Goal: Task Accomplishment & Management: Manage account settings

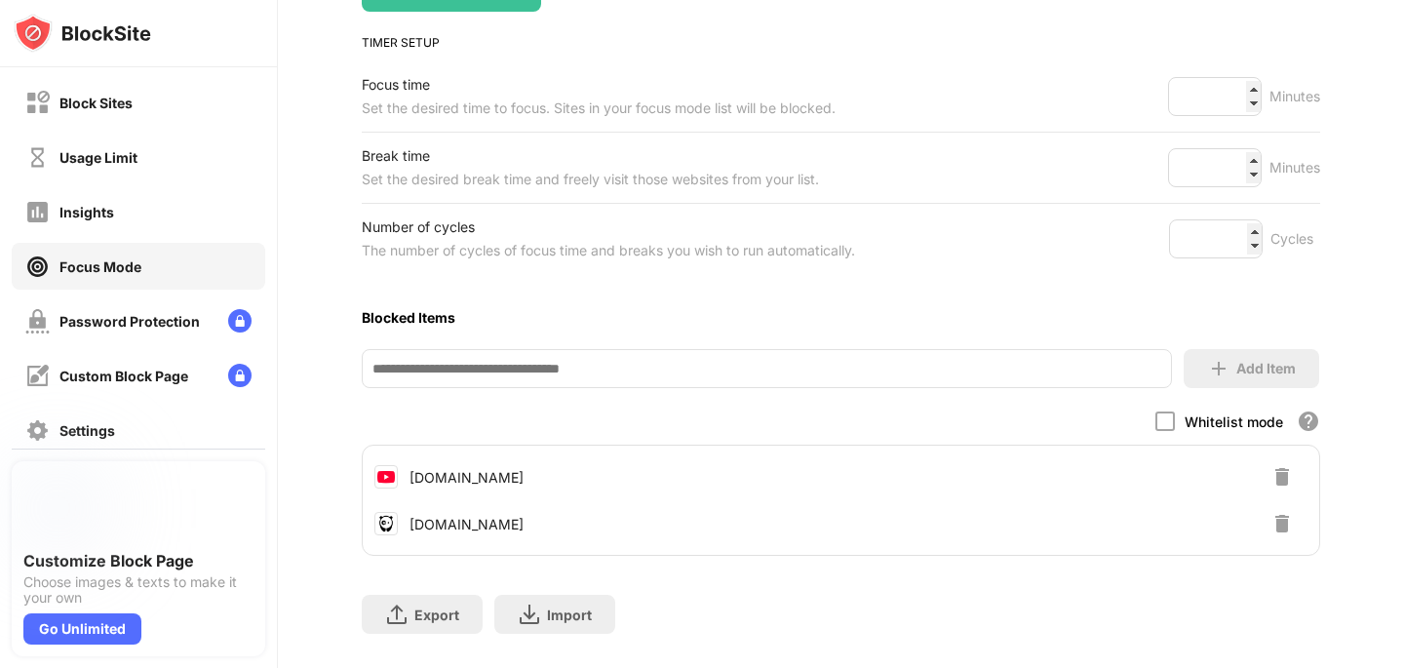
scroll to position [276, 0]
click at [89, 162] on div "Usage Limit" at bounding box center [98, 157] width 78 height 17
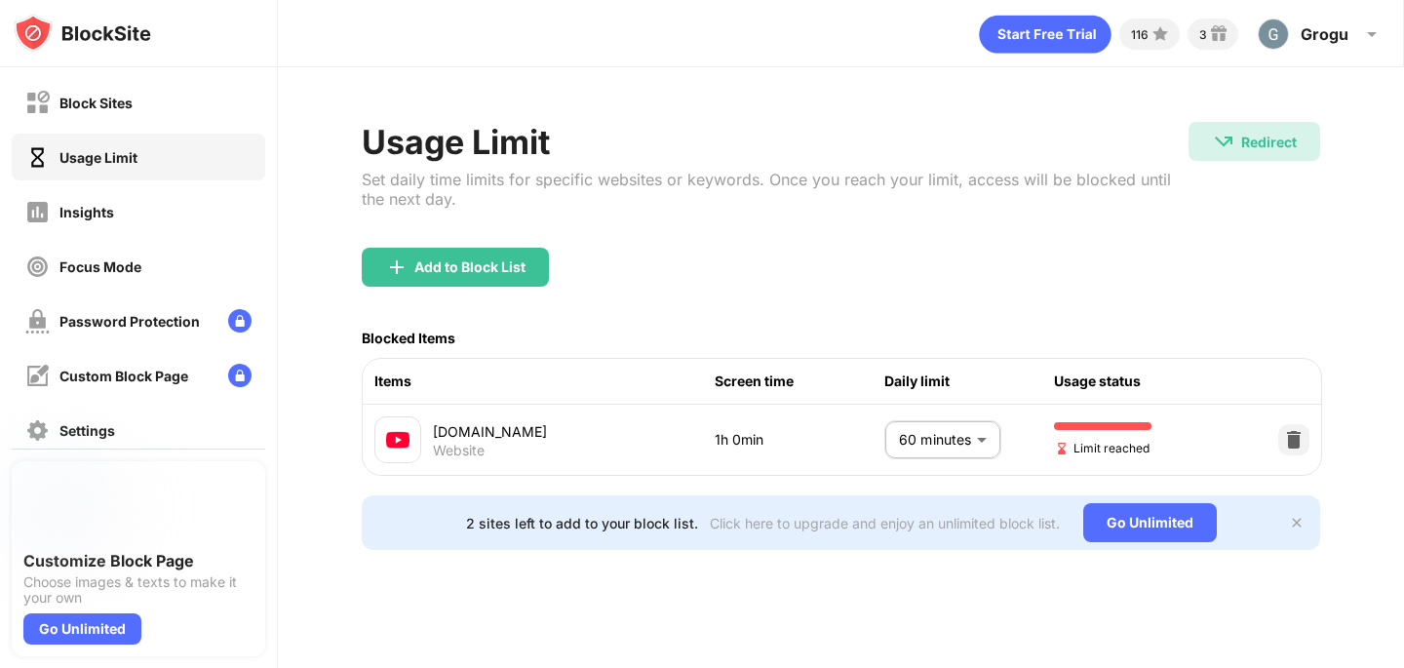
click at [944, 437] on body "Block Sites Usage Limit Insights Focus Mode Password Protection Custom Block Pa…" at bounding box center [702, 334] width 1404 height 668
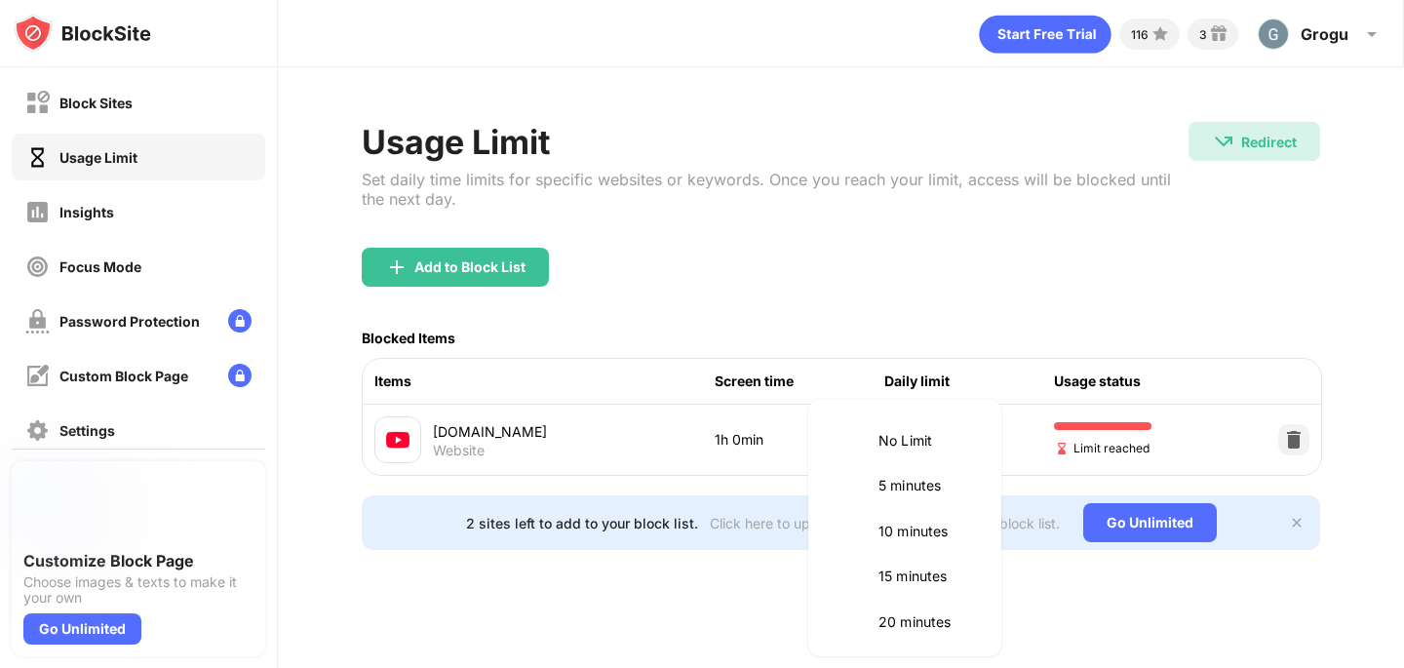
scroll to position [456, 0]
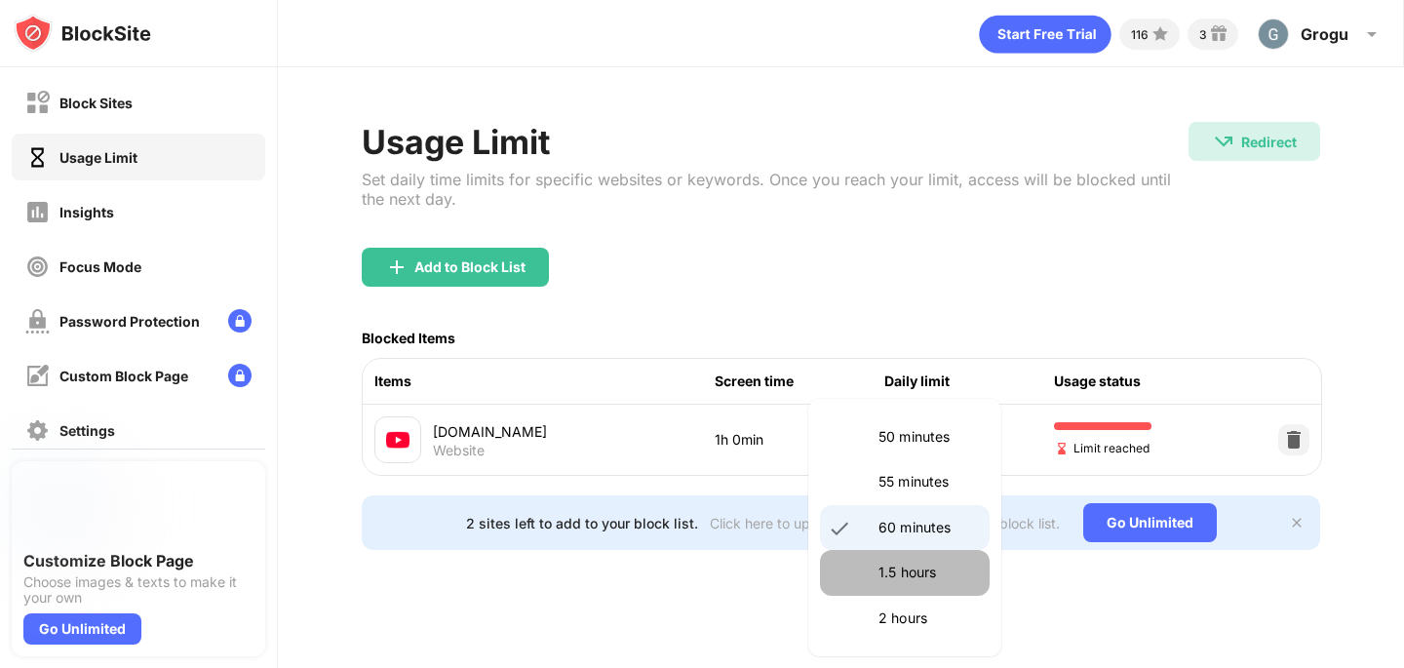
click at [944, 567] on p "1.5 hours" at bounding box center [927, 571] width 99 height 21
type input "**"
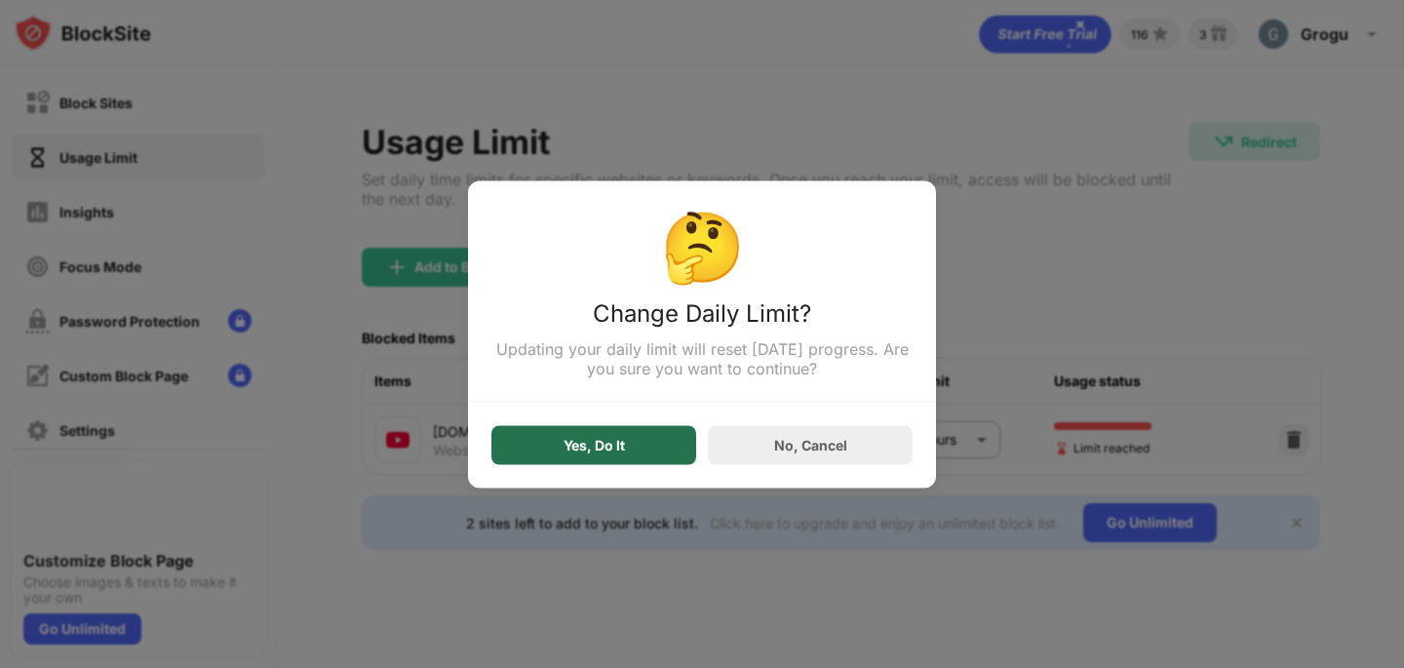
click at [594, 452] on div "Yes, Do It" at bounding box center [593, 445] width 61 height 16
